Goal: Transaction & Acquisition: Purchase product/service

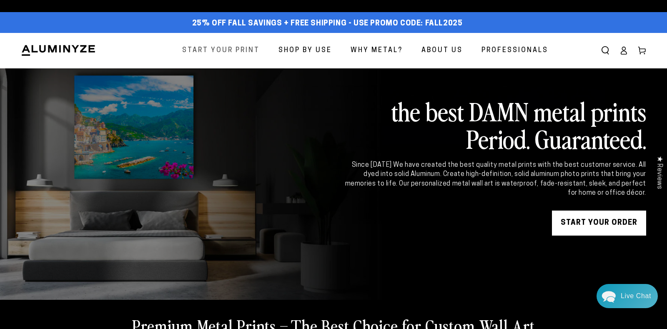
click at [220, 53] on span "Start Your Print" at bounding box center [221, 51] width 78 height 12
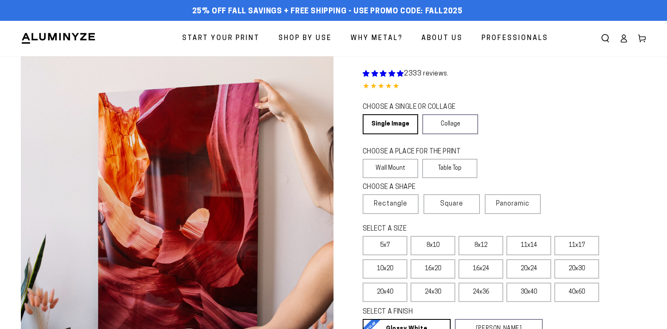
select select "**********"
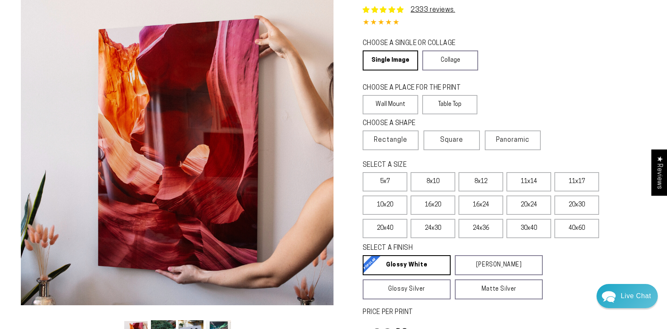
scroll to position [65, 0]
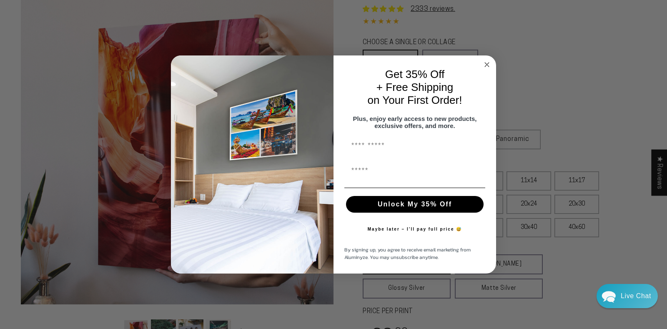
click at [486, 62] on circle "Close dialog" at bounding box center [487, 65] width 10 height 10
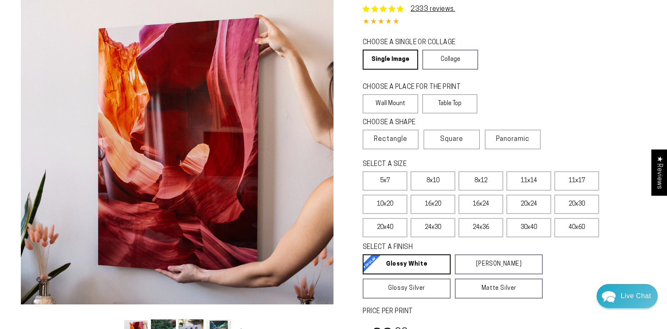
scroll to position [105, 0]
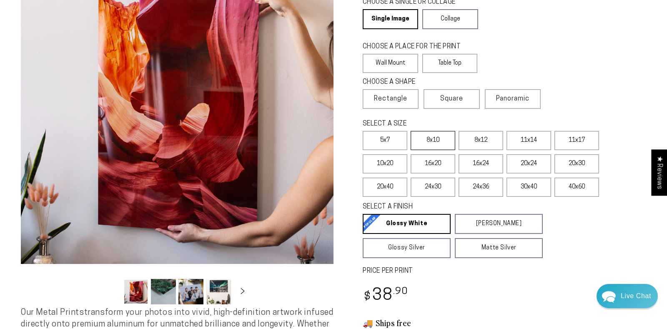
click at [432, 139] on label "8x10" at bounding box center [433, 140] width 45 height 19
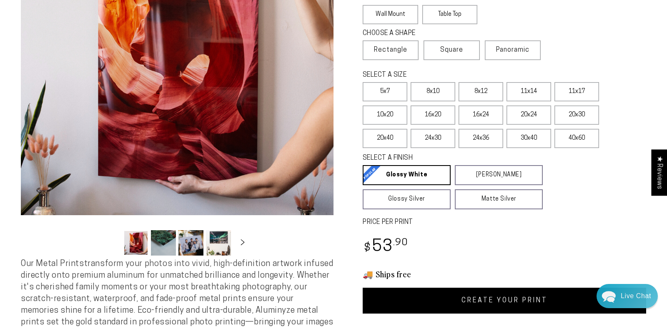
scroll to position [155, 0]
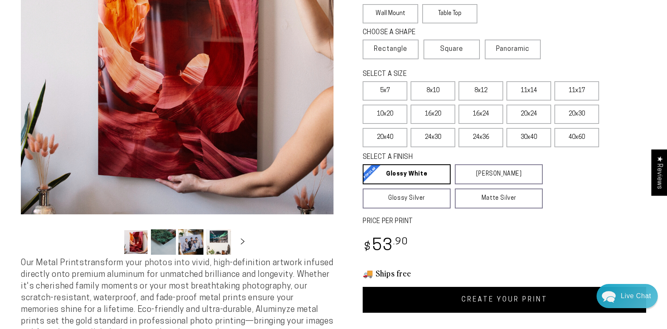
click at [515, 298] on link "CREATE YOUR PRINT" at bounding box center [505, 300] width 284 height 26
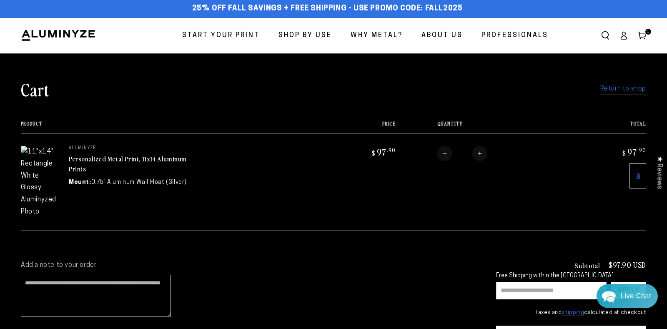
scroll to position [2, 0]
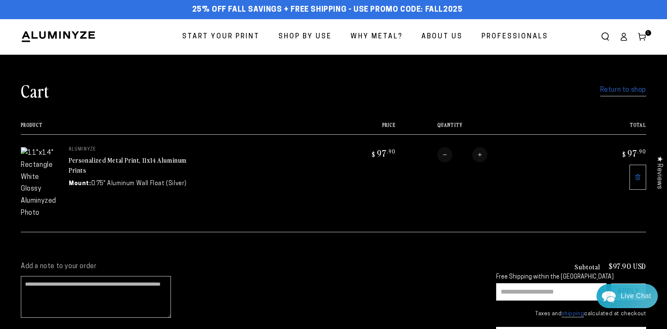
click at [635, 181] on link at bounding box center [638, 177] width 17 height 25
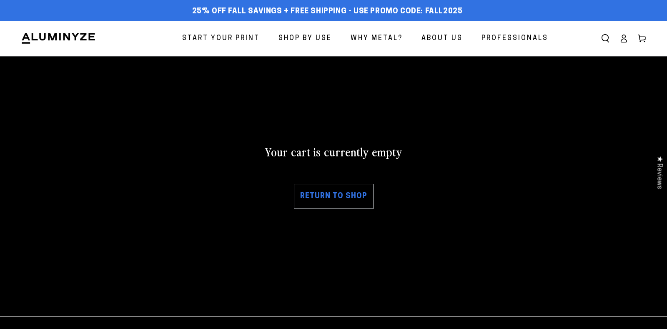
click at [250, 42] on span "Start Your Print" at bounding box center [221, 39] width 78 height 12
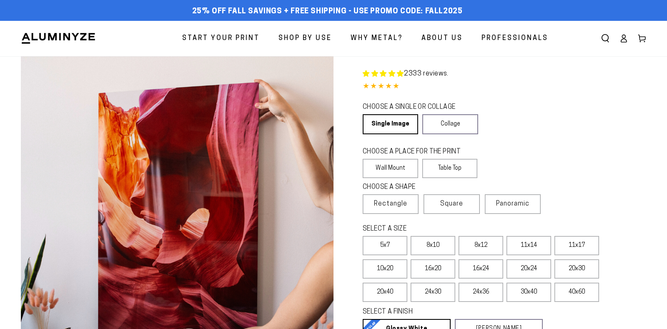
select select "**********"
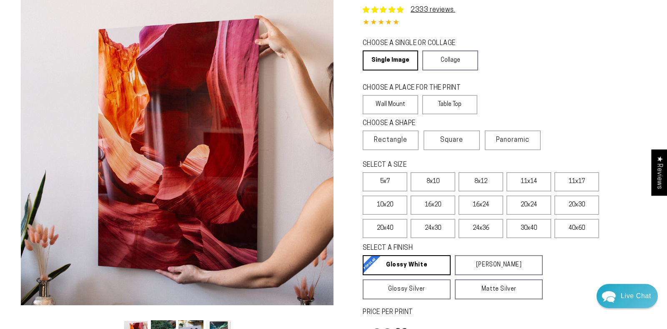
scroll to position [75, 0]
